Goal: Find specific page/section: Find specific page/section

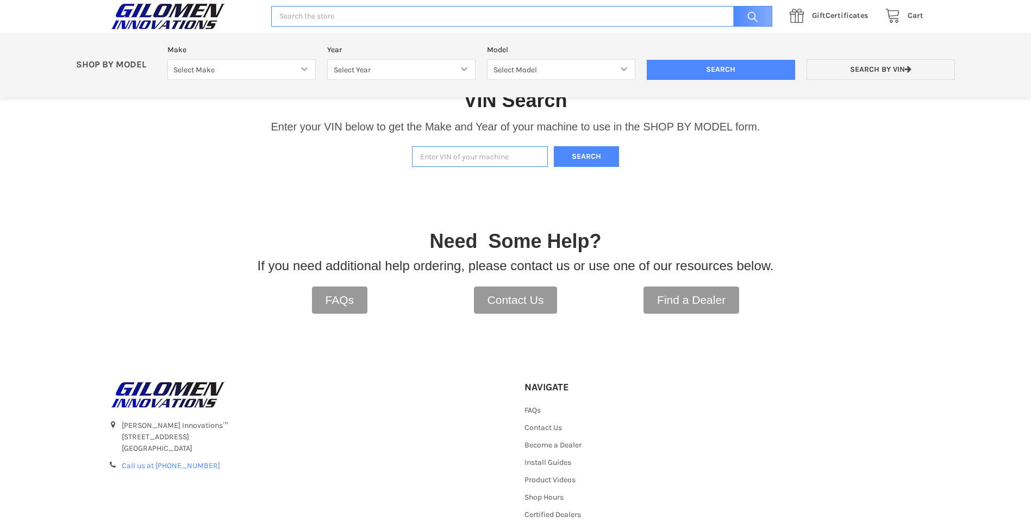
click at [440, 154] on input "Enter VIN of your machine" at bounding box center [480, 156] width 136 height 21
paste input "[US_VEHICLE_IDENTIFICATION_NUMBER]"
type input "[US_VEHICLE_IDENTIFICATION_NUMBER]"
click at [573, 159] on button "Search" at bounding box center [586, 156] width 65 height 21
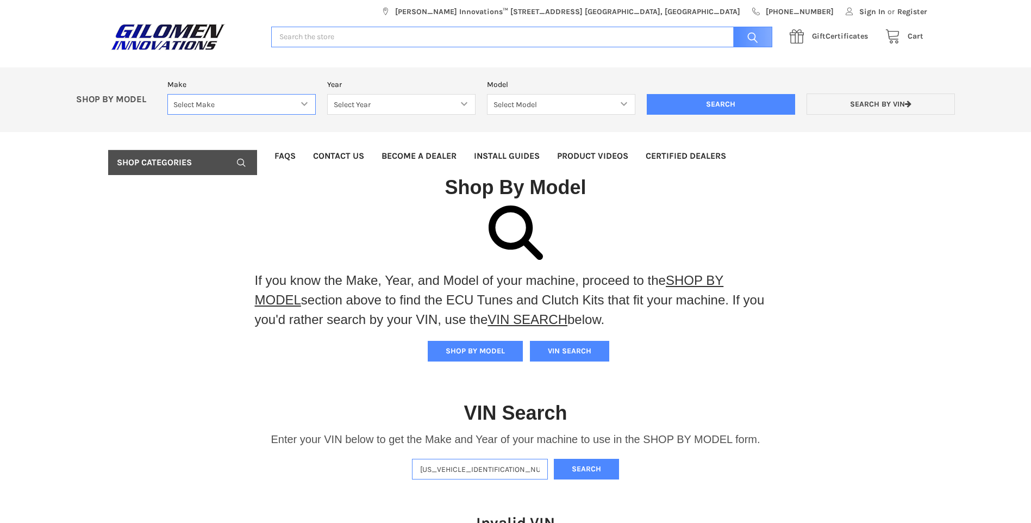
click at [300, 103] on select "Select Make Bobcat UTV Gravely UTV ACE 900 RANGER 570 Ranger 700 / 800 RANGER 9…" at bounding box center [241, 104] width 148 height 21
select select "330"
click at [167, 94] on select "Select Make Bobcat UTV Gravely UTV ACE 900 RANGER 570 Ranger 700 / 800 RANGER 9…" at bounding box center [241, 104] width 148 height 21
click at [364, 109] on select "Select Year [DATE] 2018 2019 2020 2021 2022 2023 2024 2025 2026" at bounding box center [401, 104] width 148 height 21
